Goal: Task Accomplishment & Management: Complete application form

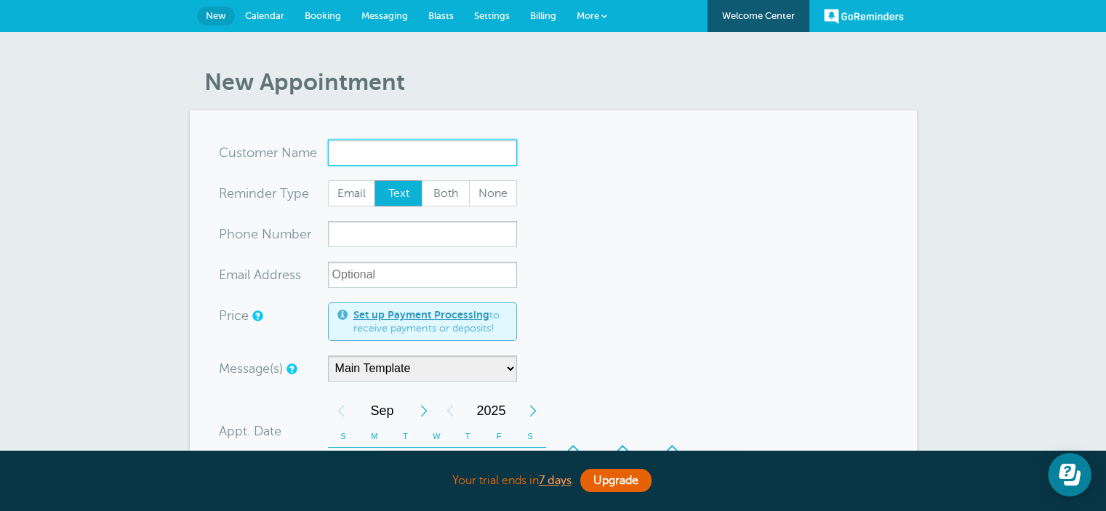
click at [401, 152] on input "x-no-autofill" at bounding box center [422, 153] width 189 height 26
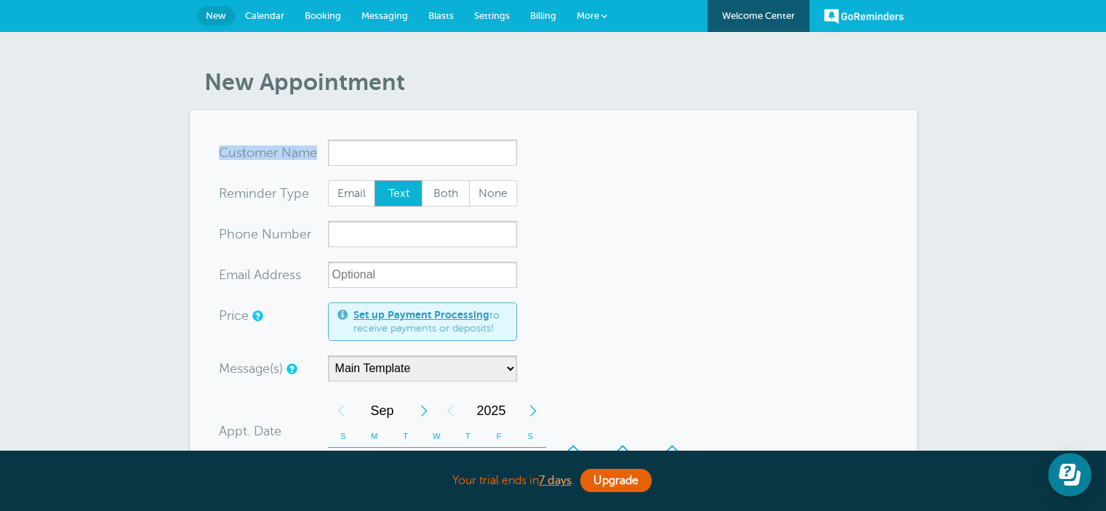
drag, startPoint x: 289, startPoint y: 151, endPoint x: 218, endPoint y: 153, distance: 70.5
click at [219, 153] on div "x-no-autofill Cus tomer N ame" at bounding box center [273, 153] width 109 height 26
copy div "Cus tomer N ame"
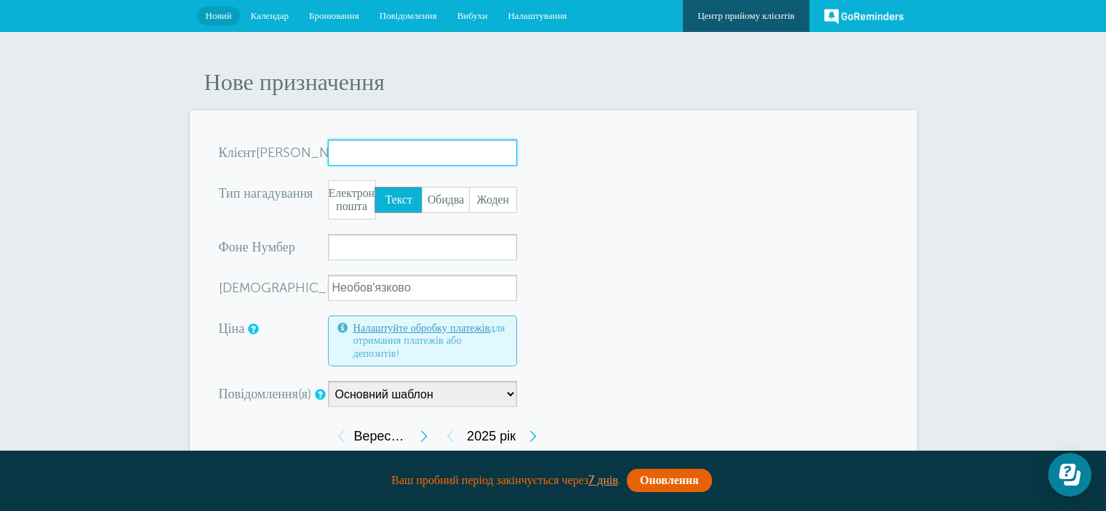
click at [427, 152] on input "x-без-автозаповнення" at bounding box center [422, 153] width 189 height 26
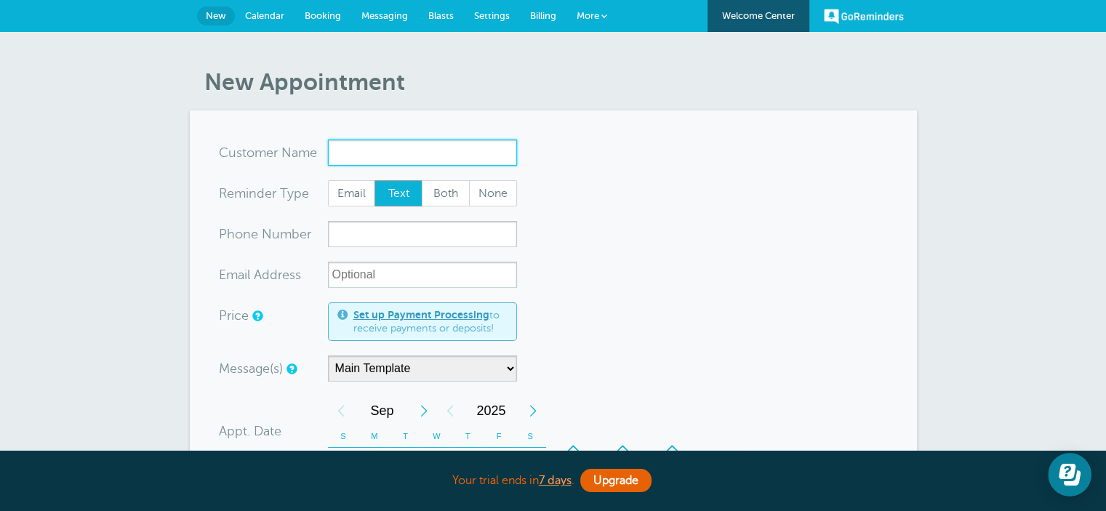
click at [371, 142] on input "x-no-autofill" at bounding box center [422, 153] width 189 height 26
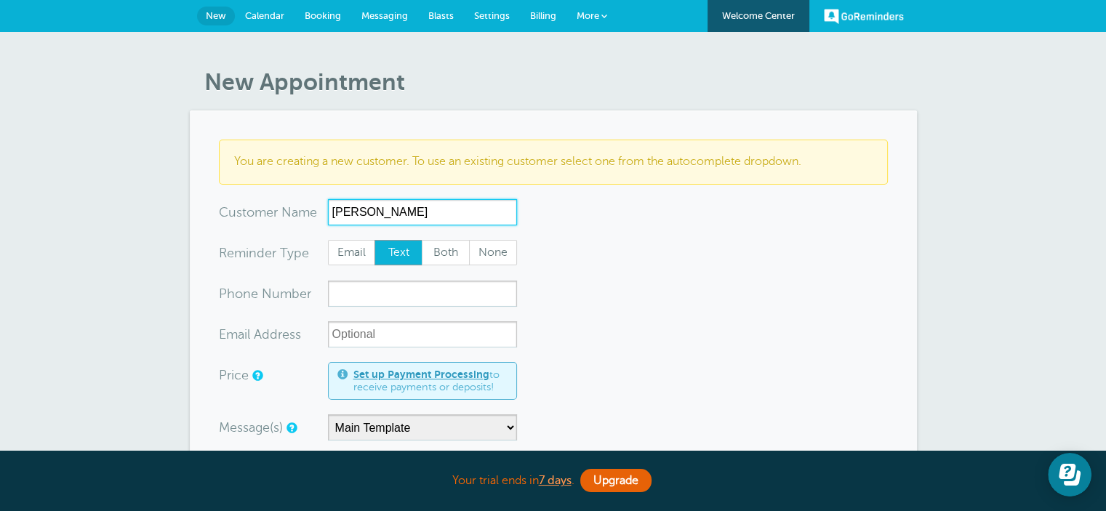
scroll to position [73, 0]
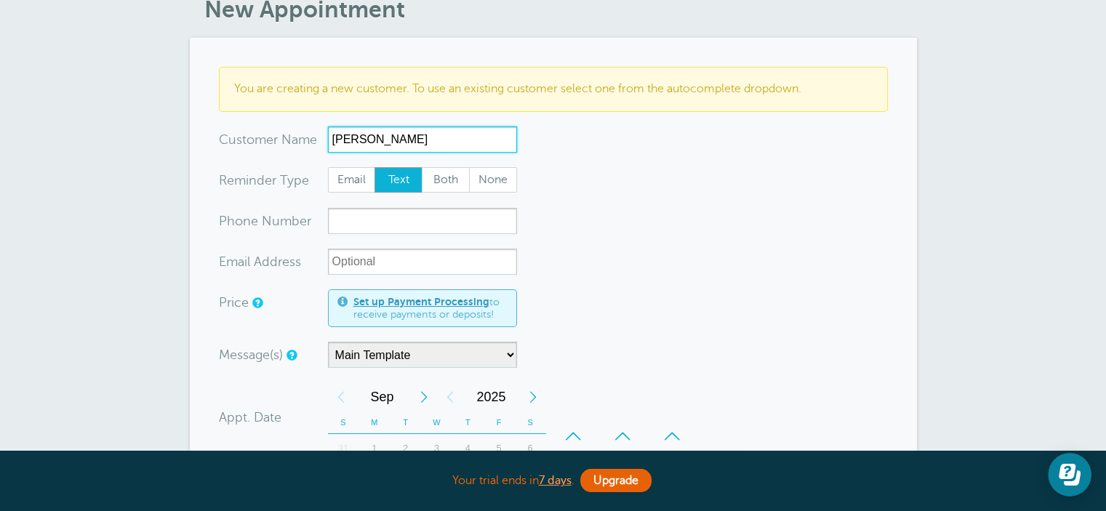
type input "[PERSON_NAME]"
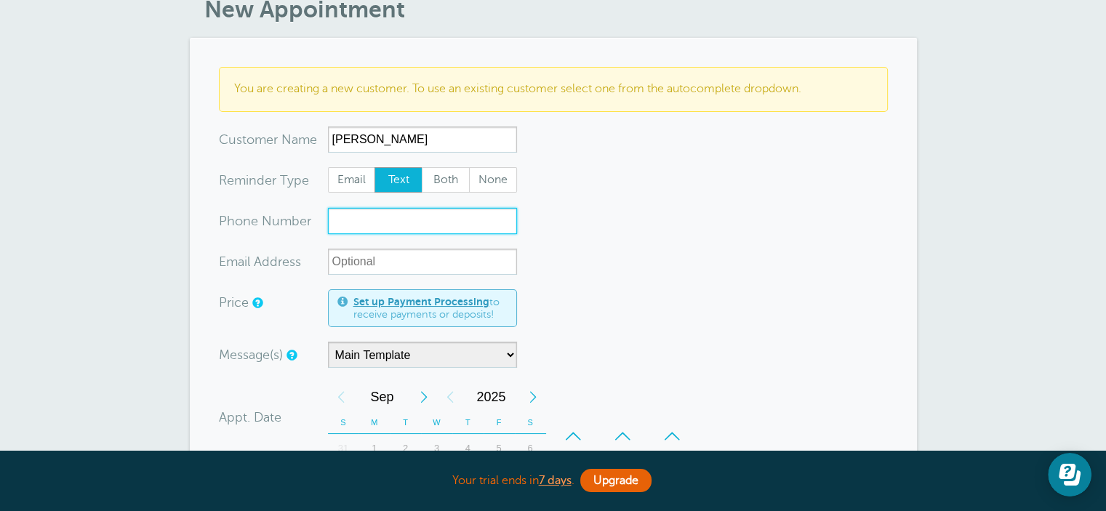
click at [380, 214] on input "xxx-no-autofill" at bounding box center [422, 221] width 189 height 26
type input "380630000001"
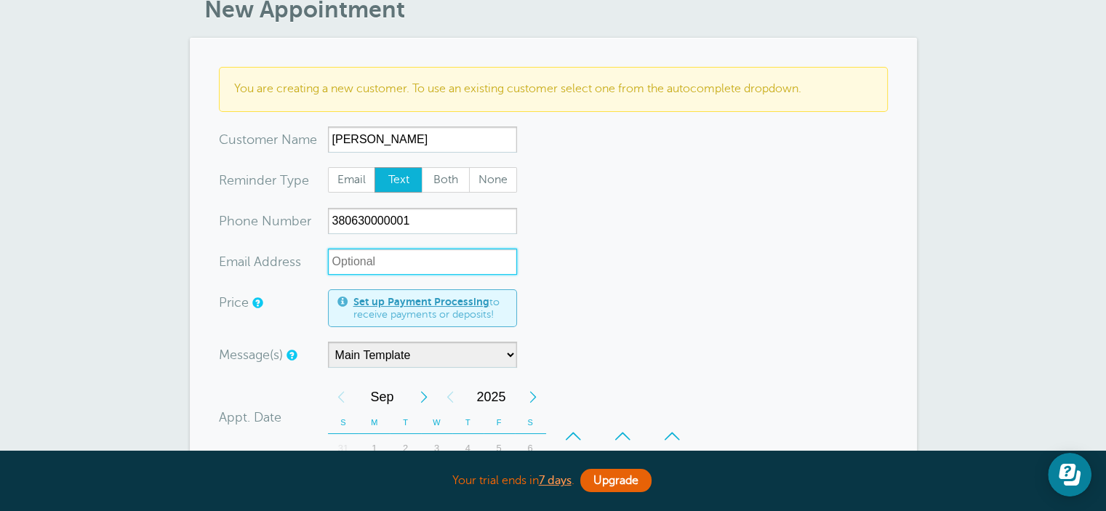
click at [381, 260] on input "xx-no-autofill" at bounding box center [422, 262] width 189 height 26
paste input "[EMAIL_ADDRESS][DOMAIN_NAME]"
drag, startPoint x: 382, startPoint y: 258, endPoint x: 338, endPoint y: 258, distance: 44.3
click at [338, 258] on input "[EMAIL_ADDRESS][DOMAIN_NAME]" at bounding box center [422, 262] width 189 height 26
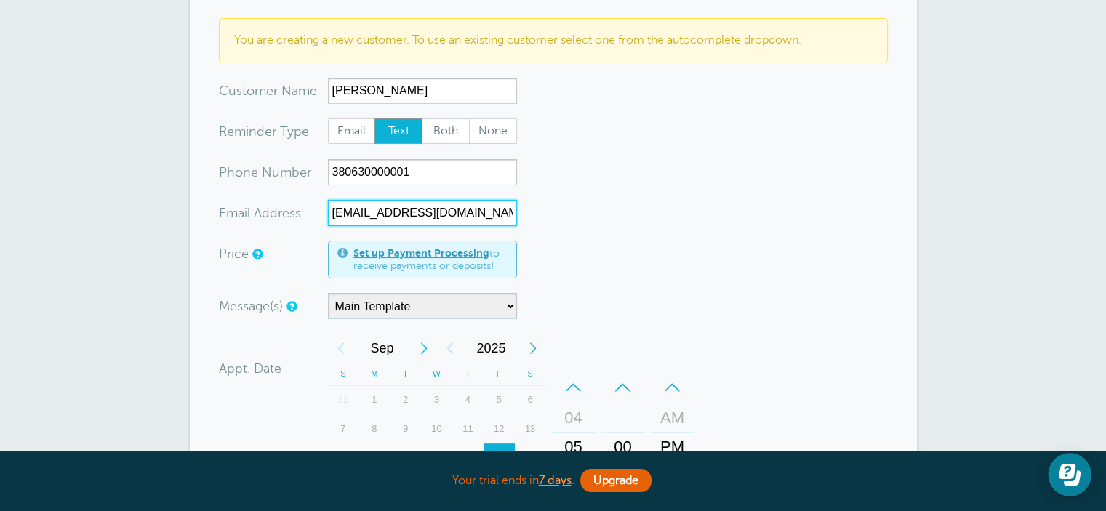
scroll to position [145, 0]
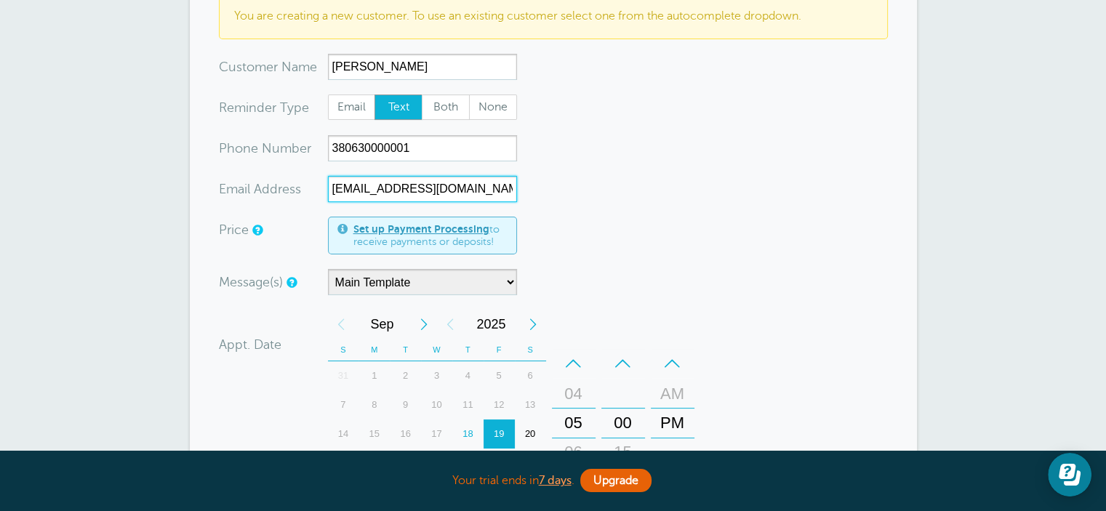
type input "[EMAIL_ADDRESS][DOMAIN_NAME]"
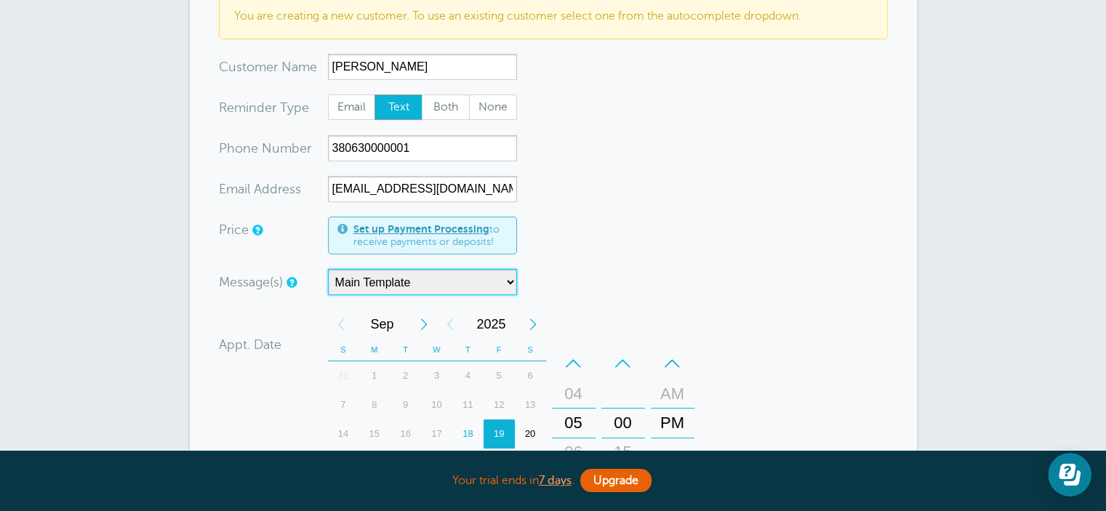
click at [474, 281] on select "Main Template" at bounding box center [422, 282] width 189 height 26
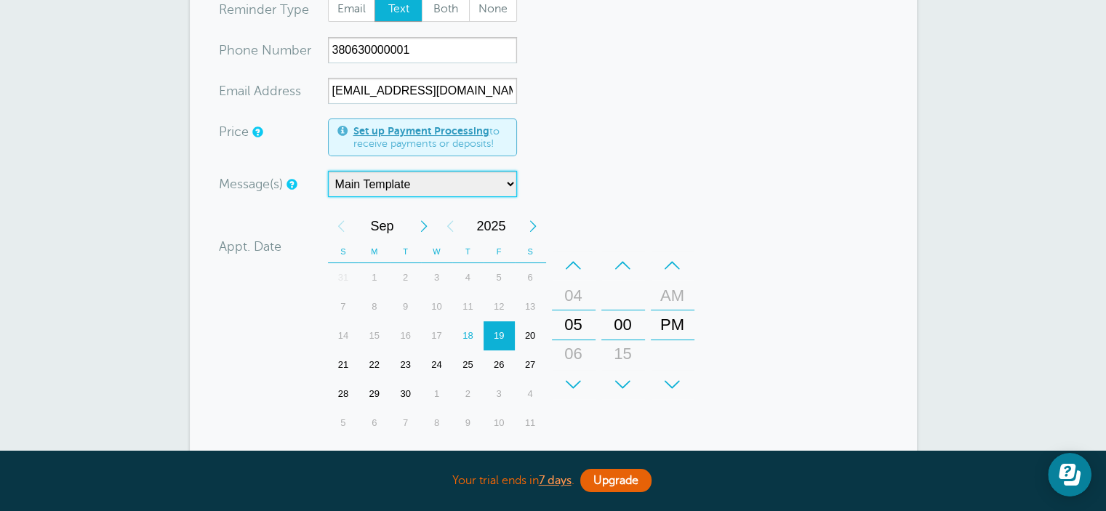
scroll to position [291, 0]
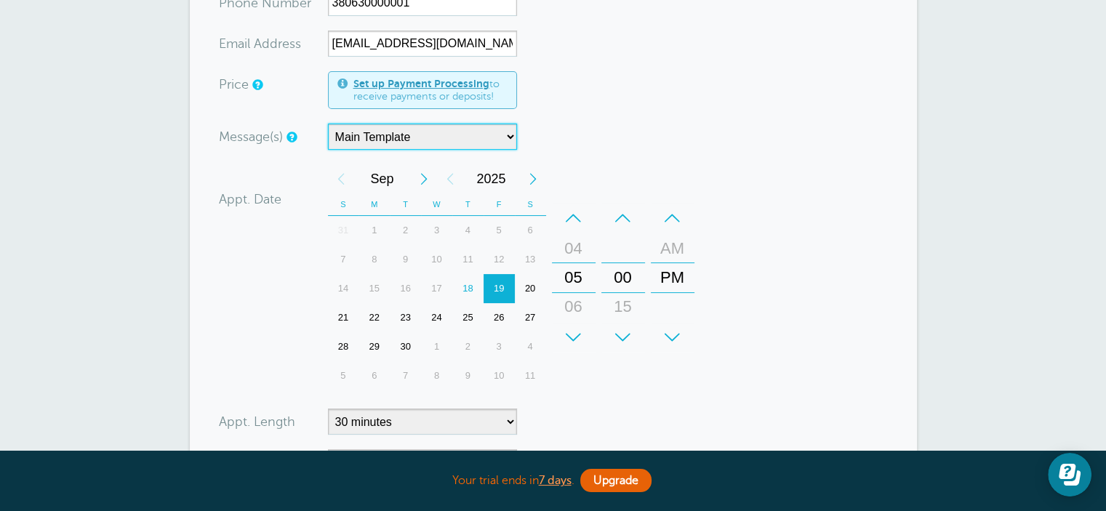
click at [474, 313] on div "25" at bounding box center [467, 317] width 31 height 29
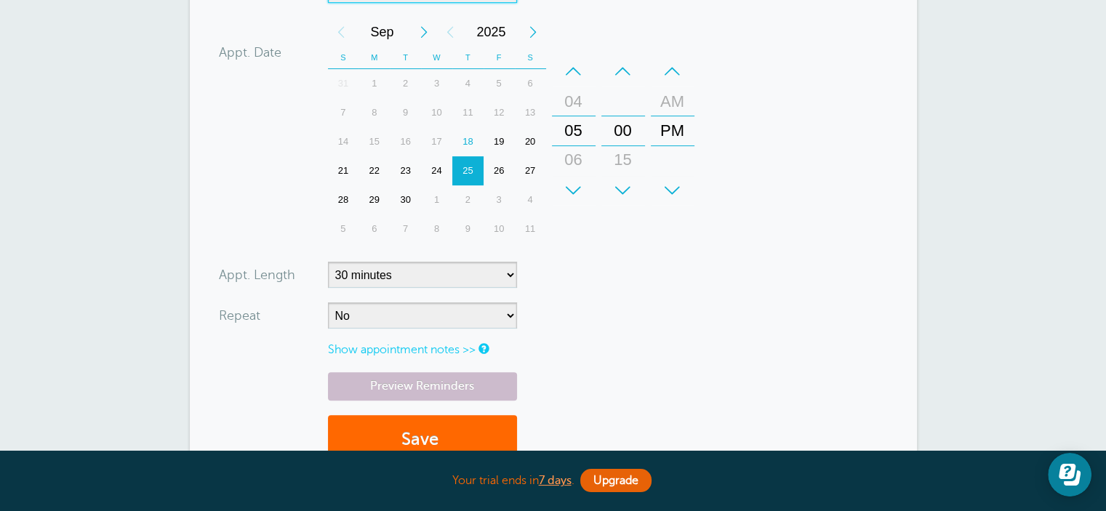
scroll to position [582, 0]
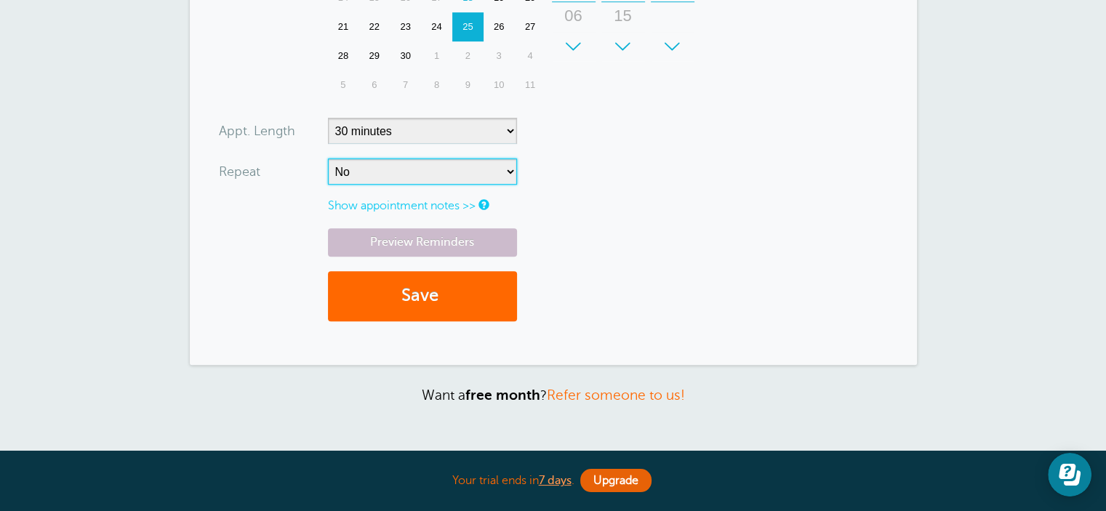
click at [450, 174] on select "No Daily Weekly Every 2 weeks Every 3 weeks Every 4 weeks Monthly Every 5 weeks…" at bounding box center [422, 171] width 189 height 26
select select "RRULE:FREQ=WEEKLY;INTERVAL=2"
click at [328, 158] on select "No Daily Weekly Every 2 weeks Every 3 weeks Every 4 weeks Monthly Every 5 weeks…" at bounding box center [422, 171] width 189 height 26
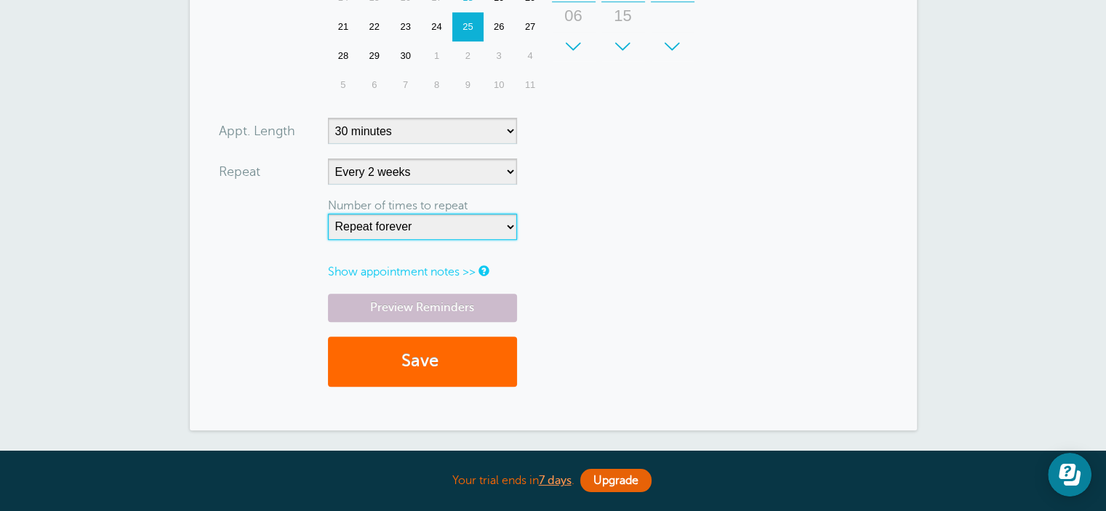
click at [440, 236] on select "Repeat forever 2 3 4 5 6 7 8 9 10 11 12 13 14 15 16 17 18 19 20" at bounding box center [422, 227] width 189 height 26
click at [437, 223] on select "Repeat forever 2 3 4 5 6 7 8 9 10 11 12 13 14 15 16 17 18 19 20" at bounding box center [422, 227] width 189 height 26
select select "5"
click at [328, 214] on select "Repeat forever 2 3 4 5 6 7 8 9 10 11 12 13 14 15 16 17 18 19 20" at bounding box center [422, 227] width 189 height 26
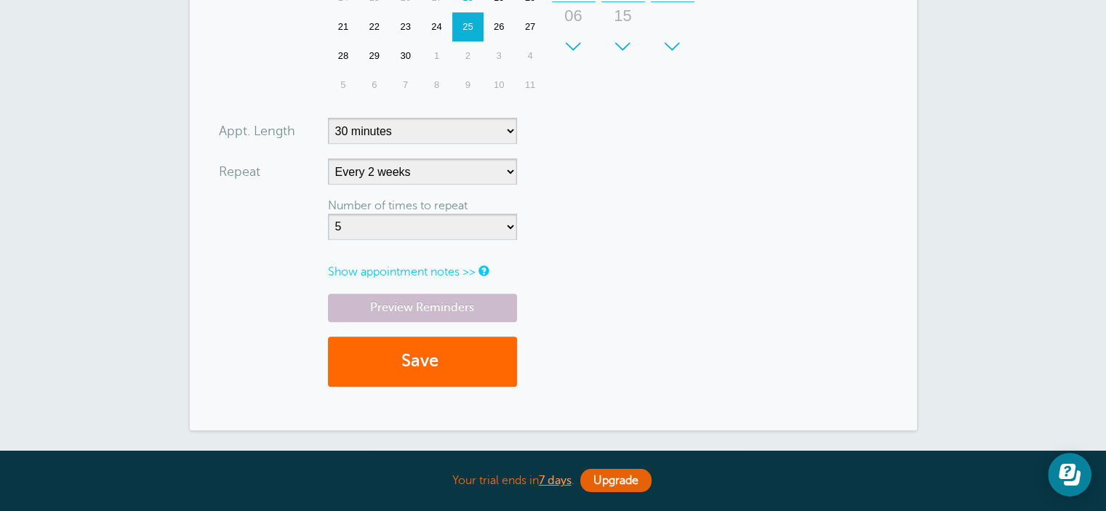
click at [457, 273] on link "Show appointment notes >>" at bounding box center [402, 271] width 148 height 13
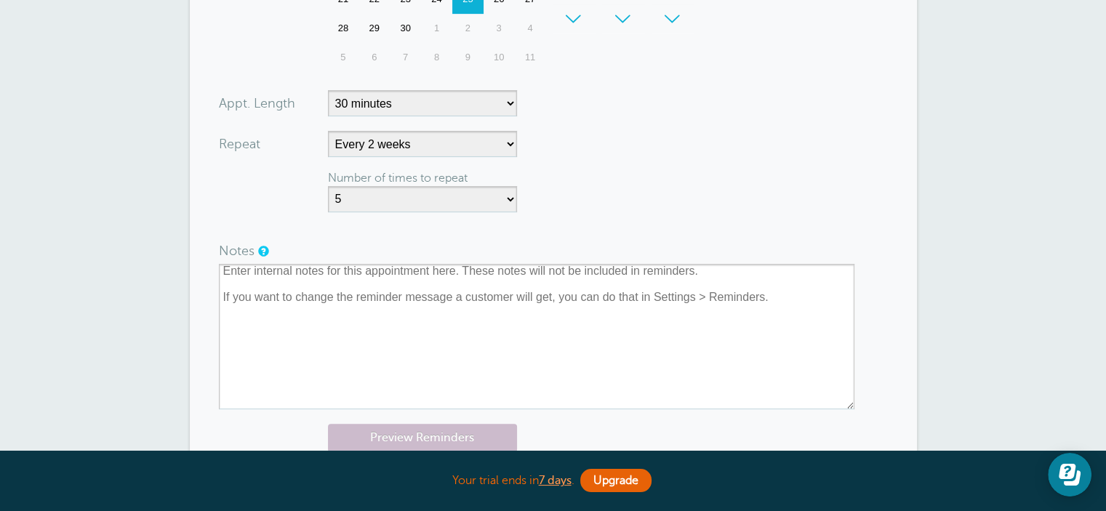
scroll to position [654, 0]
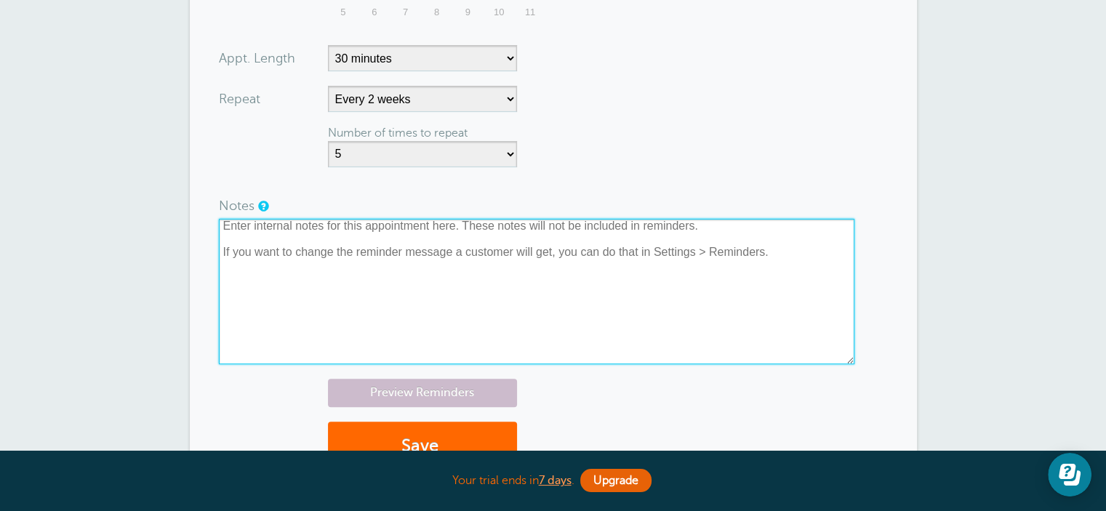
click at [380, 265] on textarea at bounding box center [536, 291] width 635 height 145
click at [385, 228] on textarea at bounding box center [536, 291] width 635 height 145
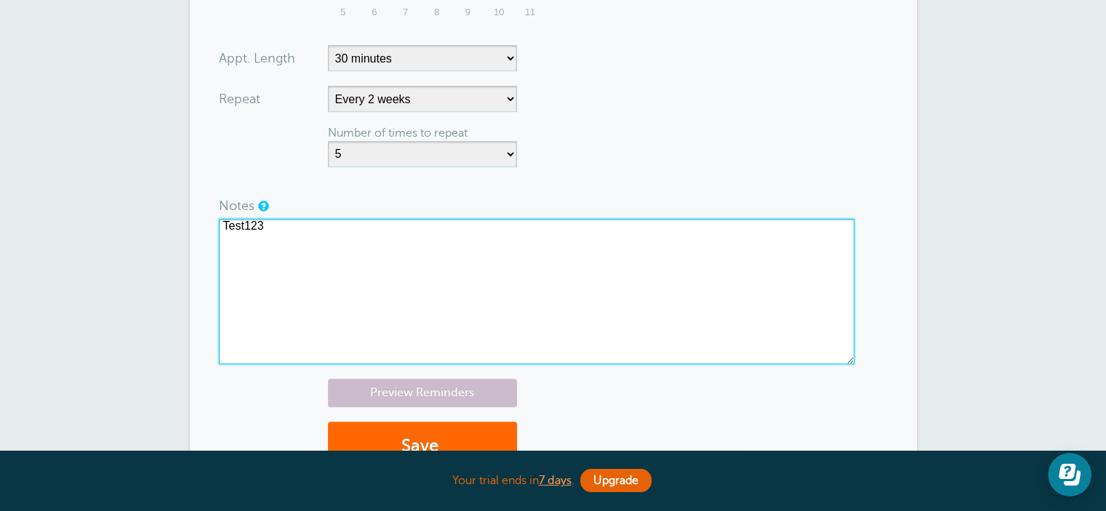
scroll to position [800, 0]
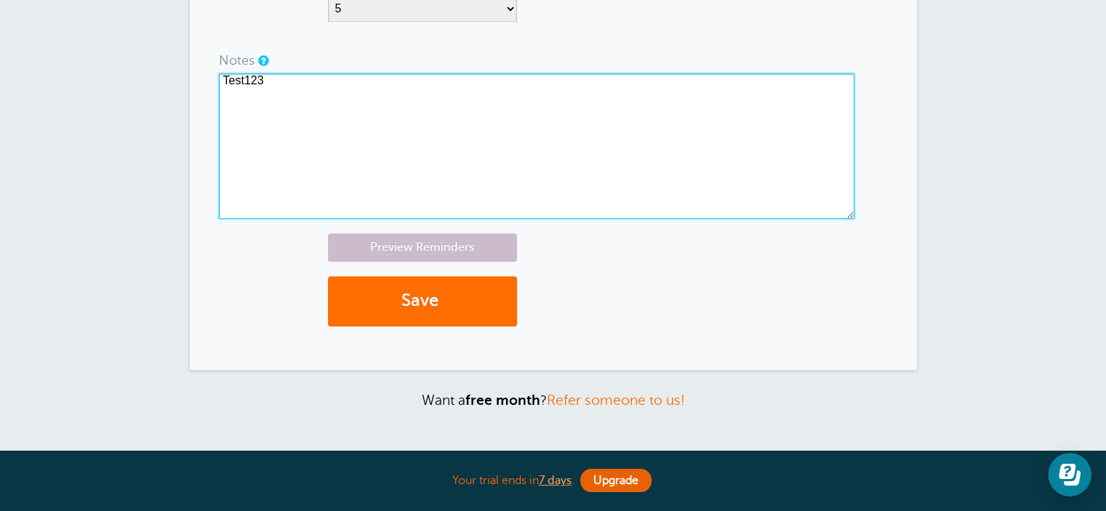
type textarea "Test123"
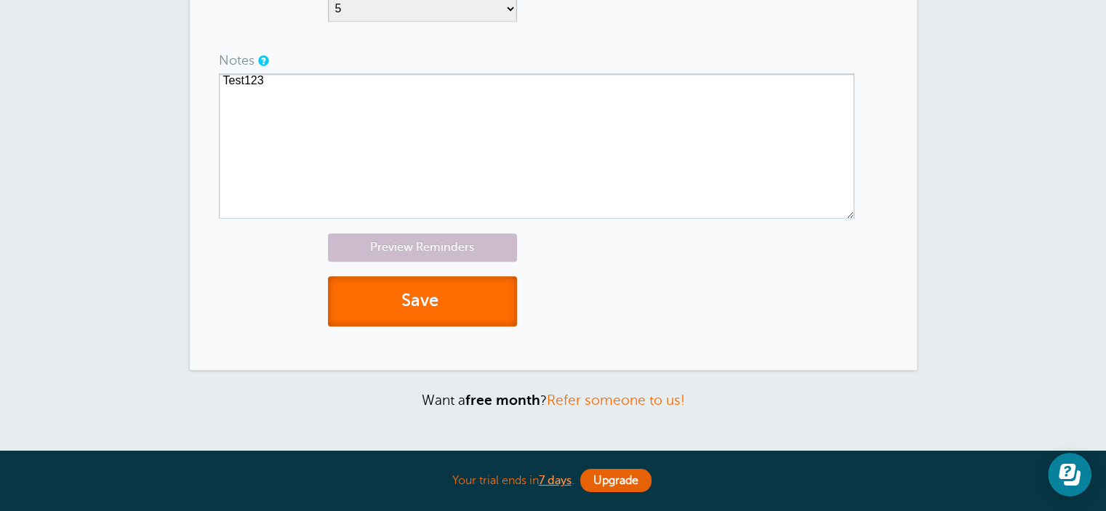
click at [439, 318] on button "Save" at bounding box center [422, 301] width 189 height 50
